Goal: Navigation & Orientation: Find specific page/section

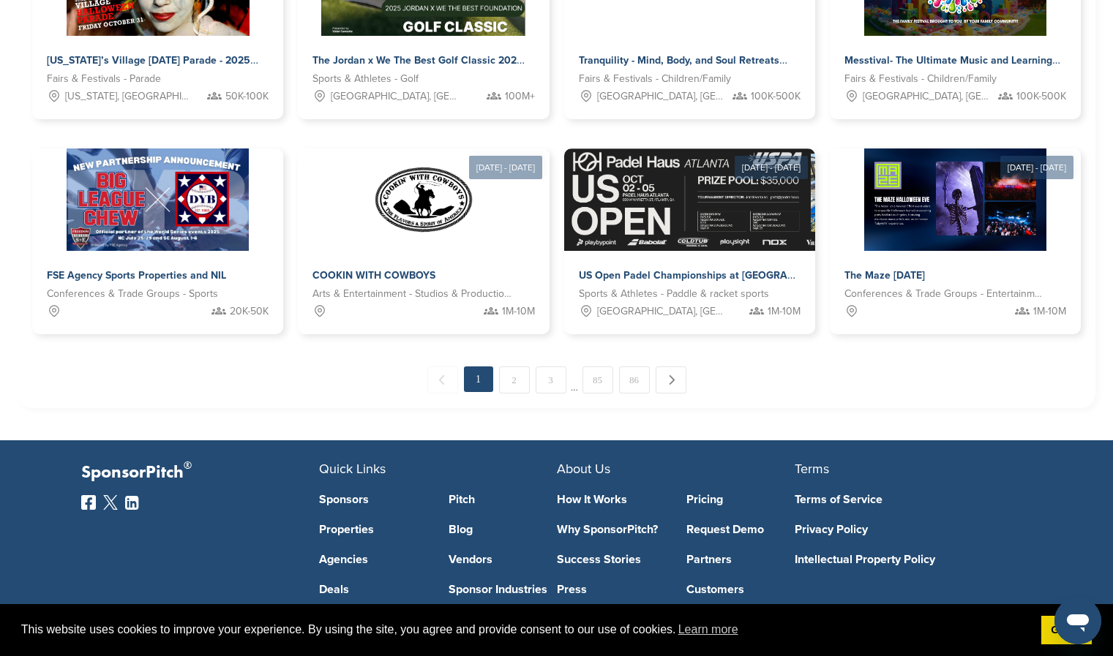
scroll to position [783, 0]
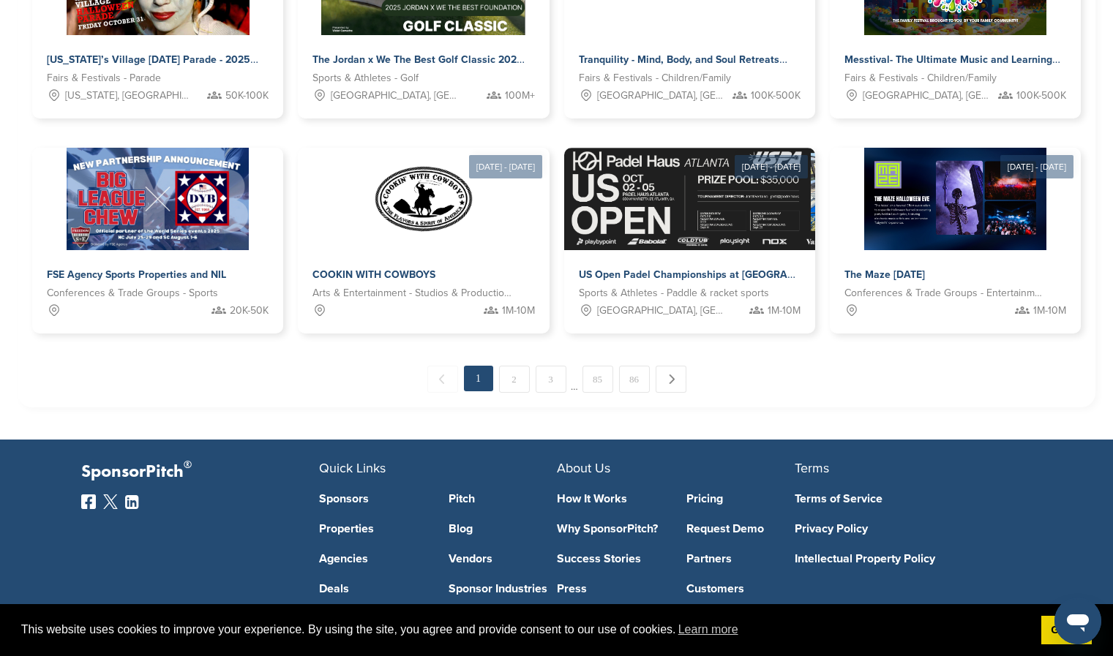
drag, startPoint x: 399, startPoint y: 368, endPoint x: 324, endPoint y: 390, distance: 78.5
click at [324, 390] on div "← Previous 1 2 3 … 85 86 Next →" at bounding box center [556, 379] width 1048 height 27
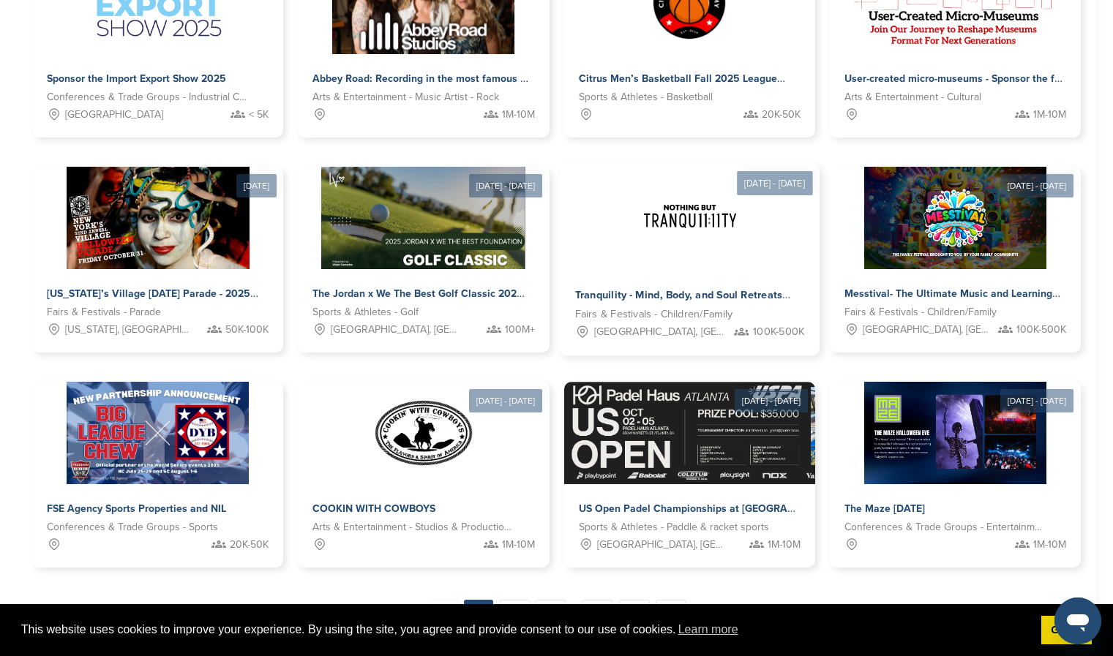
scroll to position [552, 0]
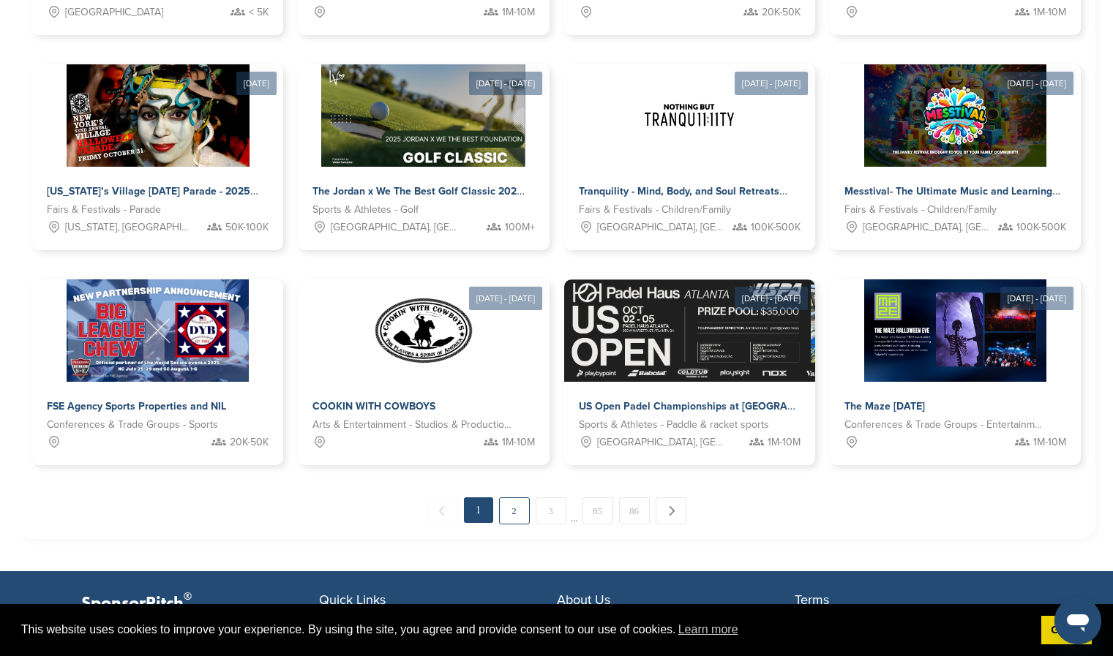
click at [517, 512] on link "2" at bounding box center [514, 511] width 31 height 27
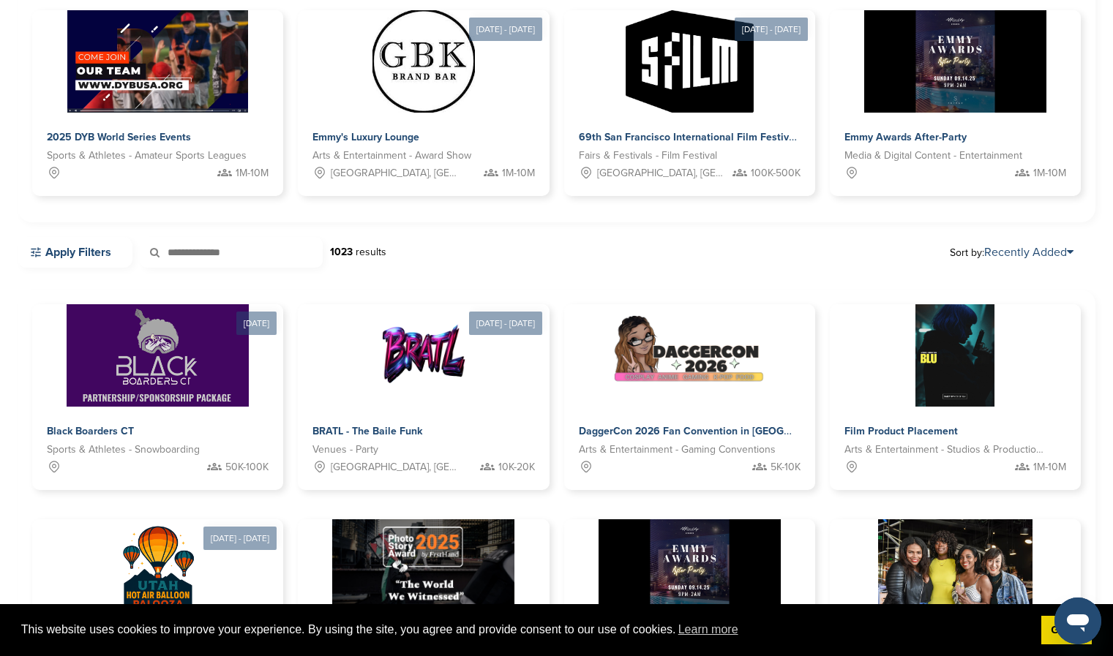
scroll to position [0, 0]
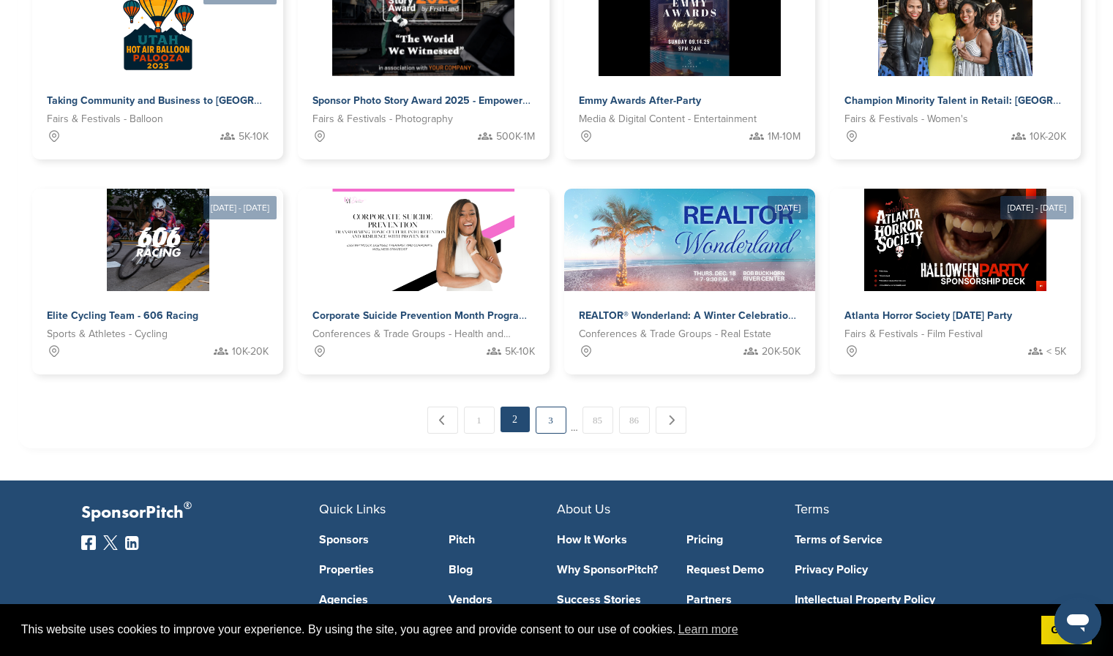
click at [550, 432] on link "3" at bounding box center [551, 420] width 31 height 27
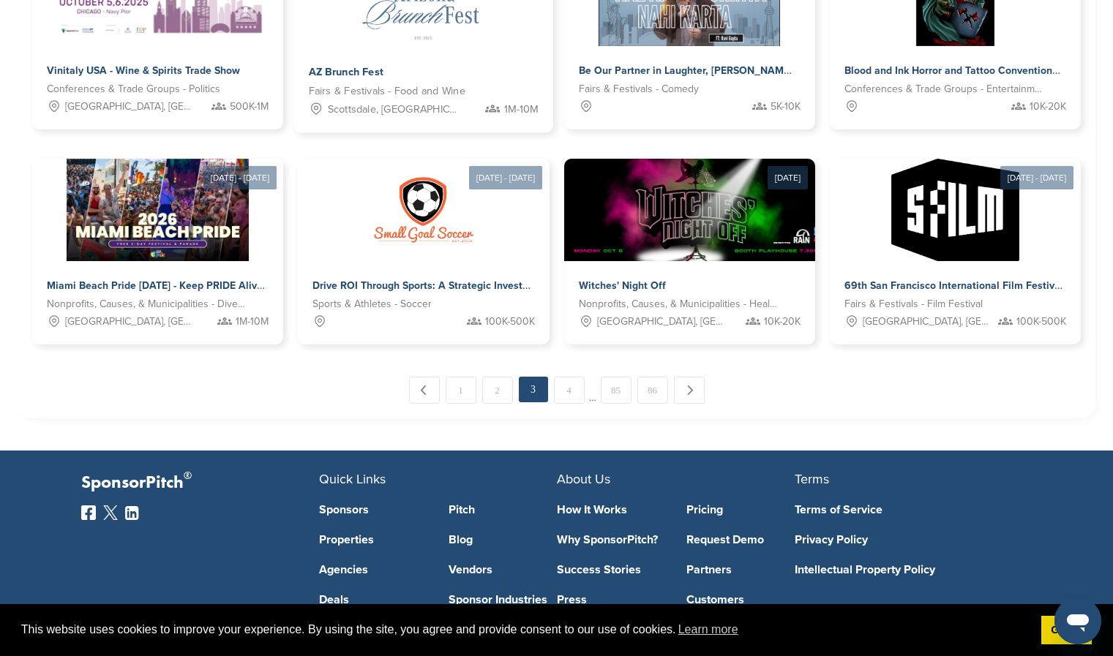
scroll to position [781, 0]
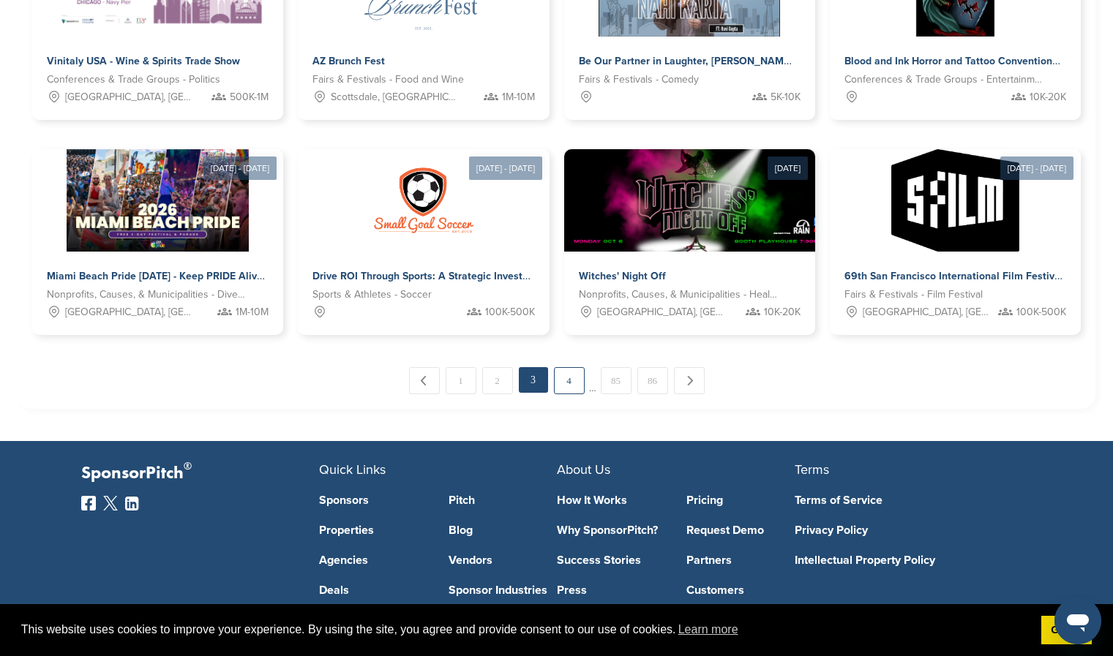
click at [571, 386] on link "4" at bounding box center [569, 380] width 31 height 27
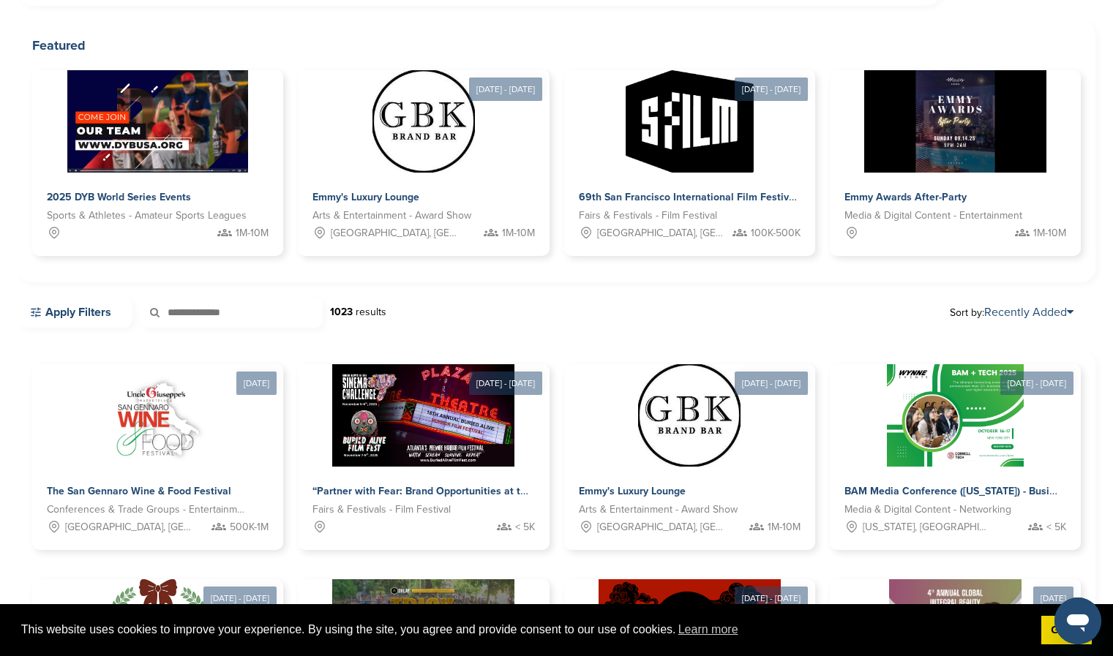
scroll to position [0, 0]
